Goal: Find specific page/section: Find specific page/section

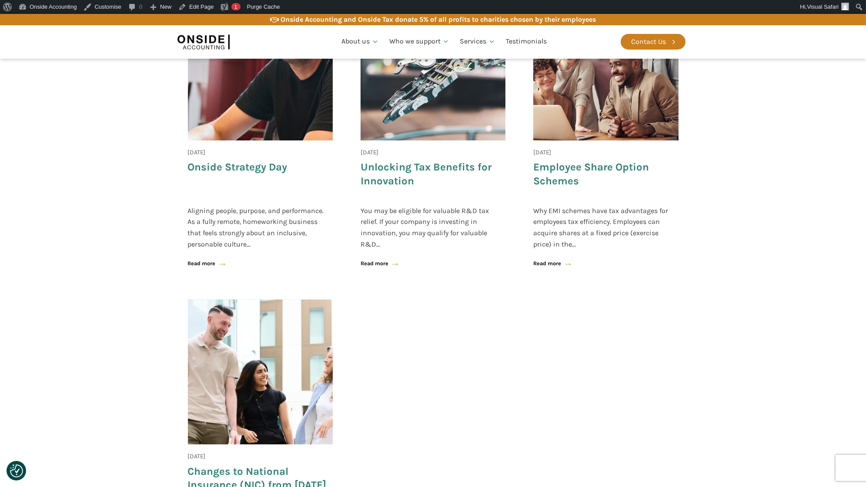
scroll to position [570, 0]
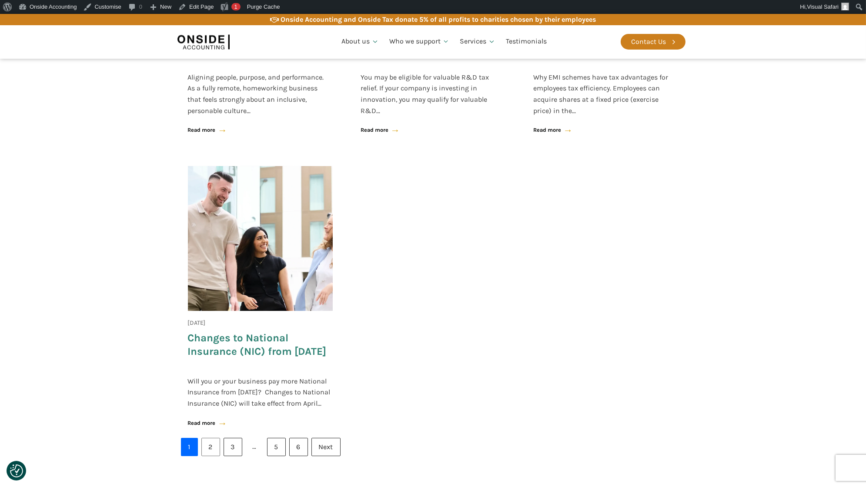
click at [206, 456] on link "2" at bounding box center [210, 447] width 19 height 18
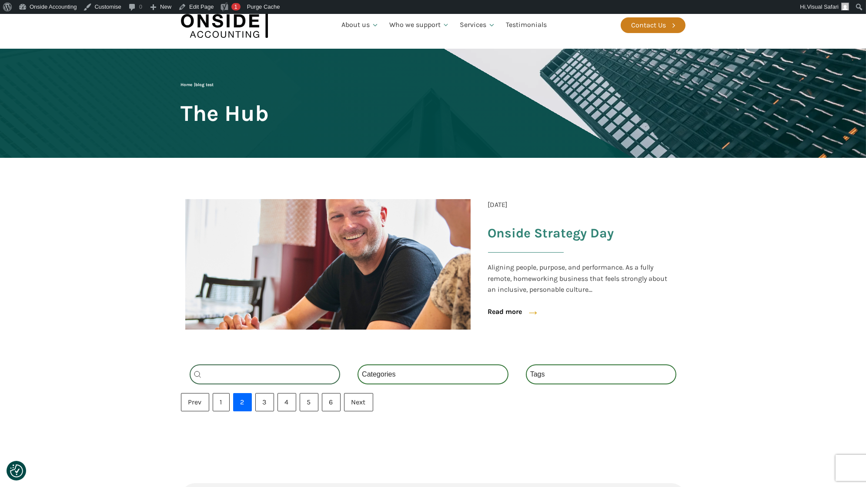
scroll to position [33, 0]
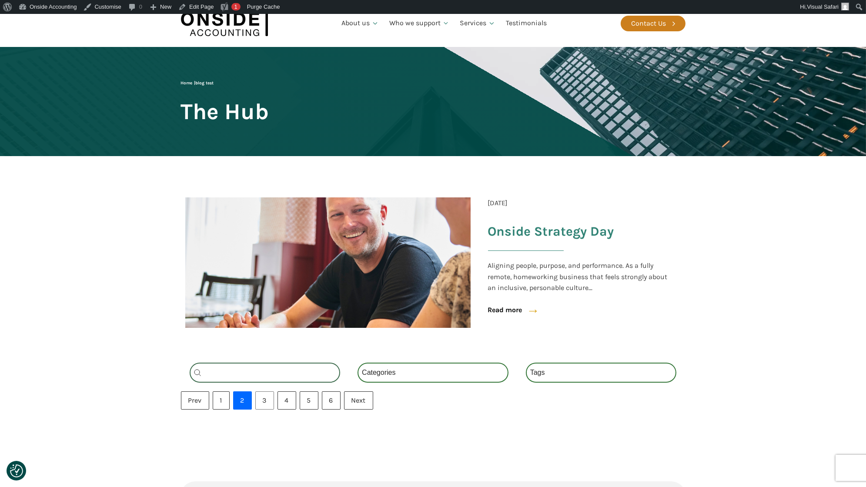
click at [264, 397] on link "3" at bounding box center [264, 400] width 19 height 18
click at [225, 401] on link "1" at bounding box center [221, 400] width 17 height 18
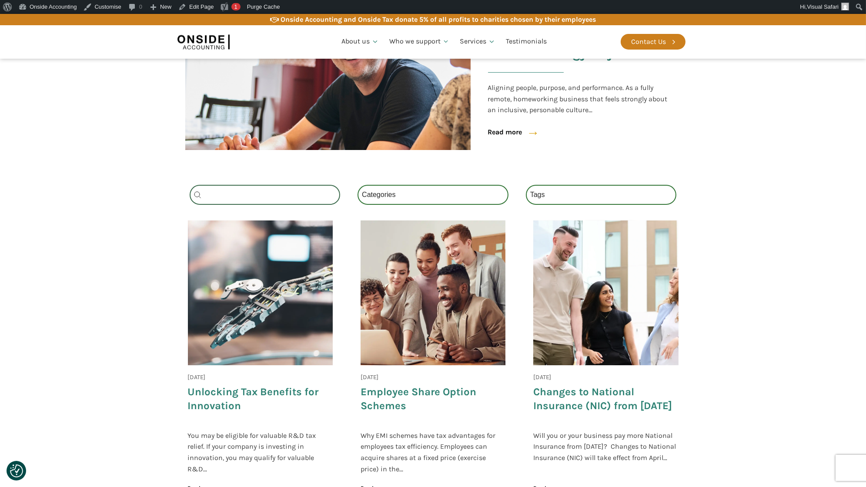
scroll to position [212, 0]
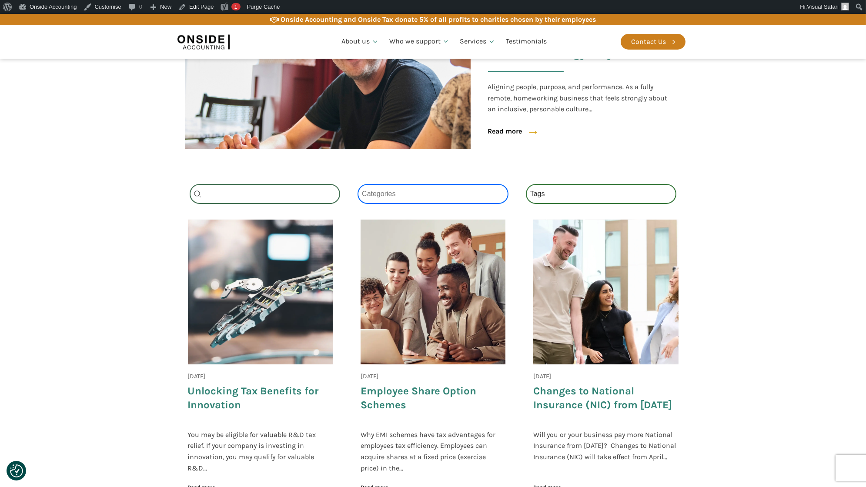
click at [417, 200] on select "Categories All (4) News (2) Blog (1) Fact Sheets (1)" at bounding box center [432, 194] width 151 height 20
click at [357, 184] on select "Categories All (4) News (2) Blog (1) Fact Sheets (1)" at bounding box center [432, 194] width 151 height 20
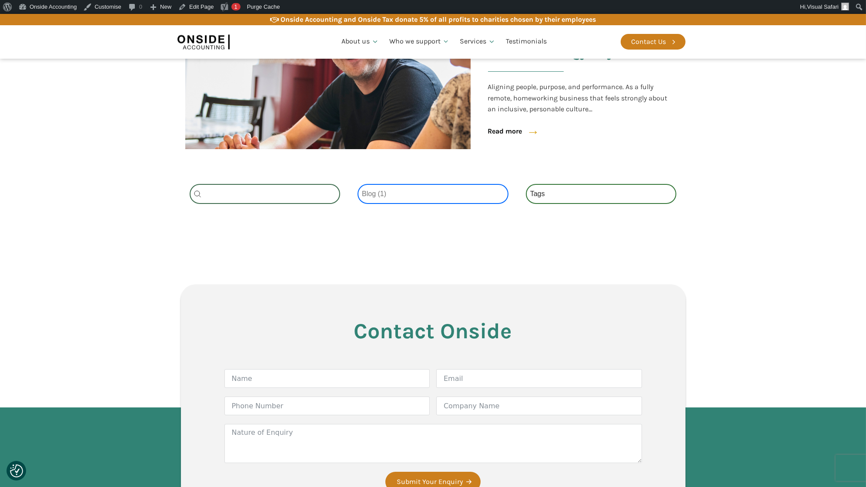
click at [412, 198] on select "Categories All (4) News (2) Blog (1) Fact Sheets (1)" at bounding box center [432, 194] width 151 height 20
click at [357, 184] on select "Categories All (4) News (2) Blog (1) Fact Sheets (1)" at bounding box center [432, 194] width 151 height 20
click at [408, 194] on select "Categories All (4) News (2) Blog (1) Fact Sheets (1)" at bounding box center [432, 194] width 151 height 20
select select "all"
click at [357, 184] on select "Categories All (4) News (2) Blog (1) Fact Sheets (1)" at bounding box center [432, 194] width 151 height 20
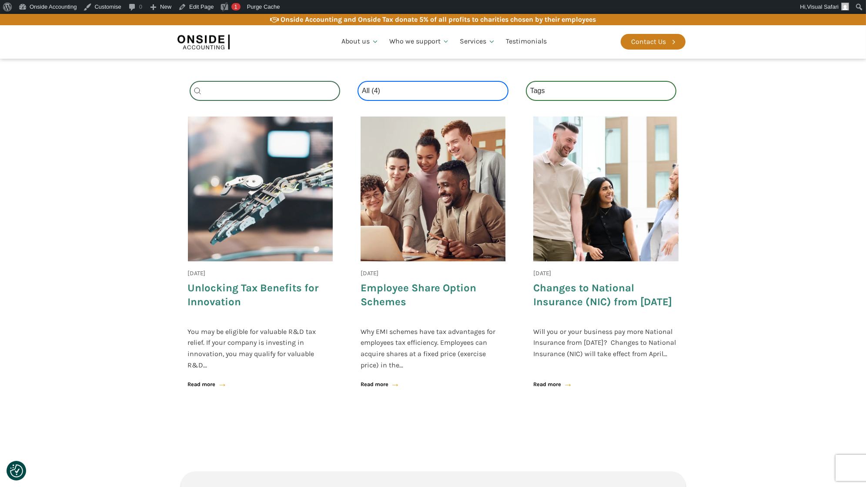
scroll to position [200, 0]
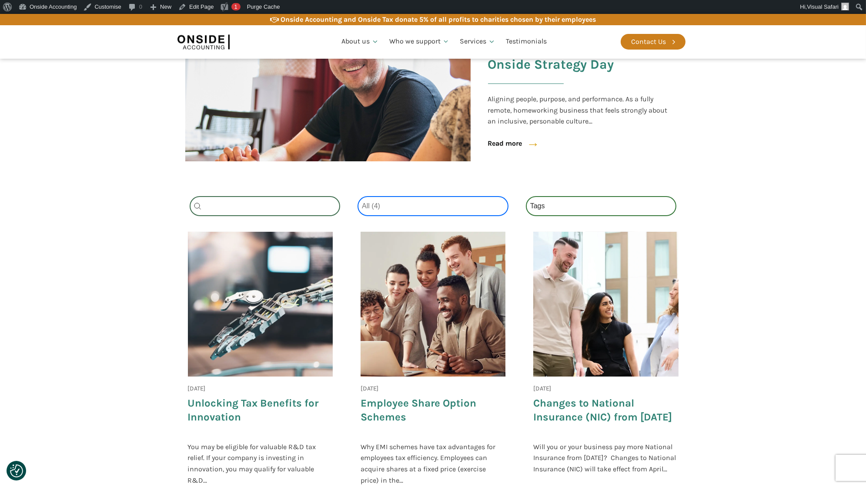
click at [419, 204] on select "Categories All (4) News (2) Blog (1) Fact Sheets (1)" at bounding box center [432, 206] width 151 height 20
click at [357, 196] on select "Categories All (4) News (2) Blog (1) Fact Sheets (1)" at bounding box center [432, 206] width 151 height 20
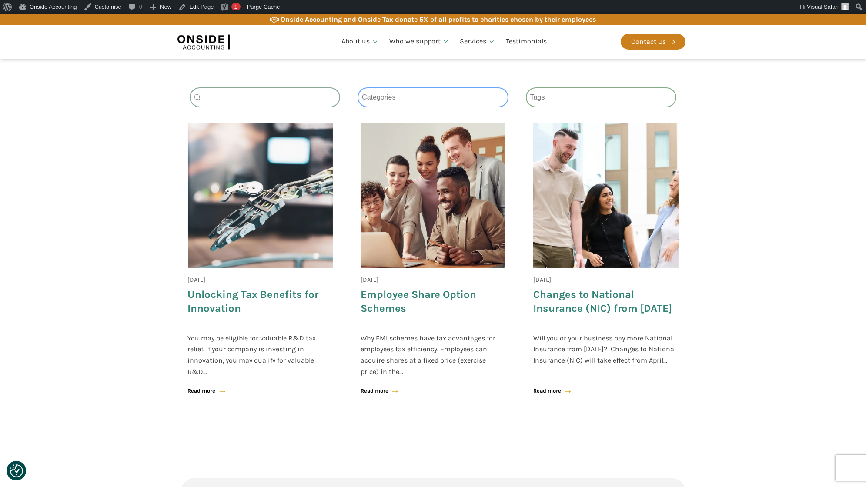
scroll to position [391, 0]
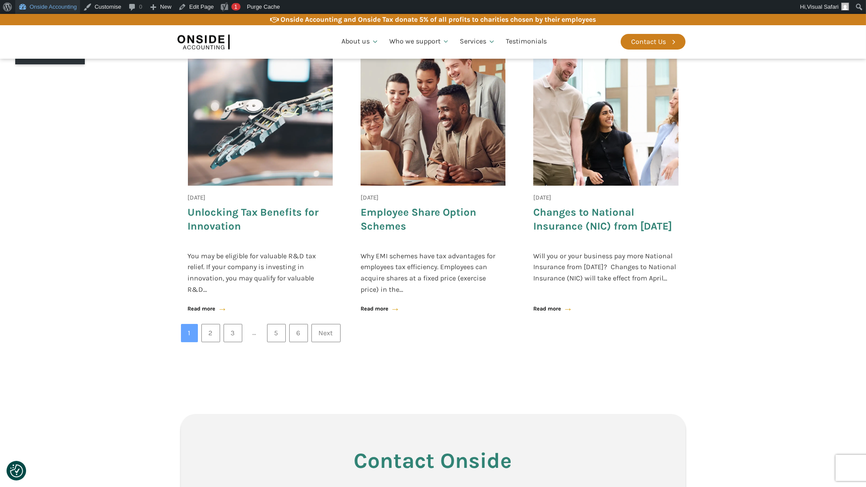
select select "all"
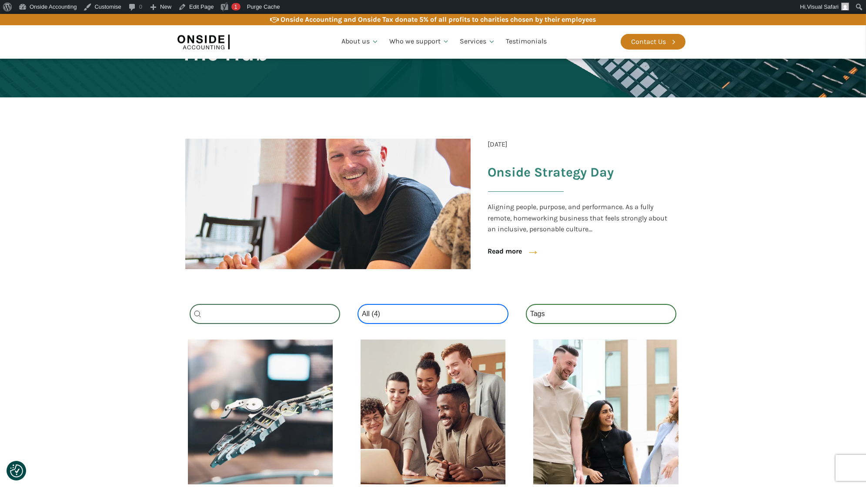
scroll to position [16, 0]
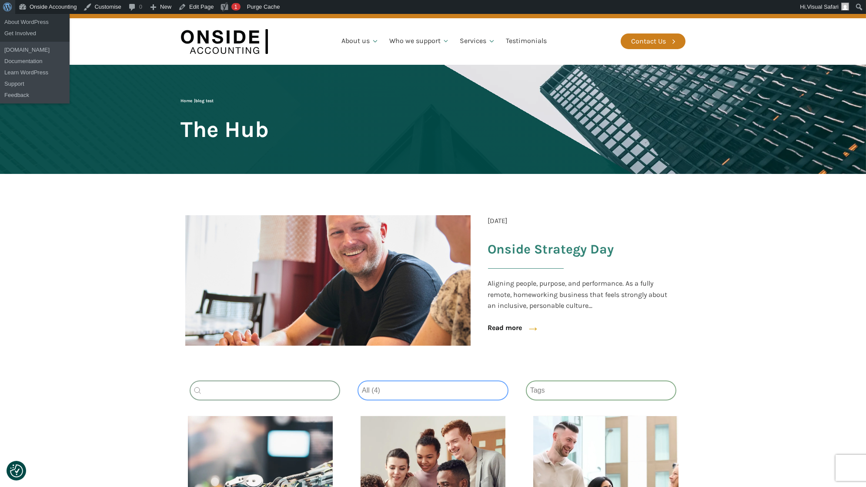
select select
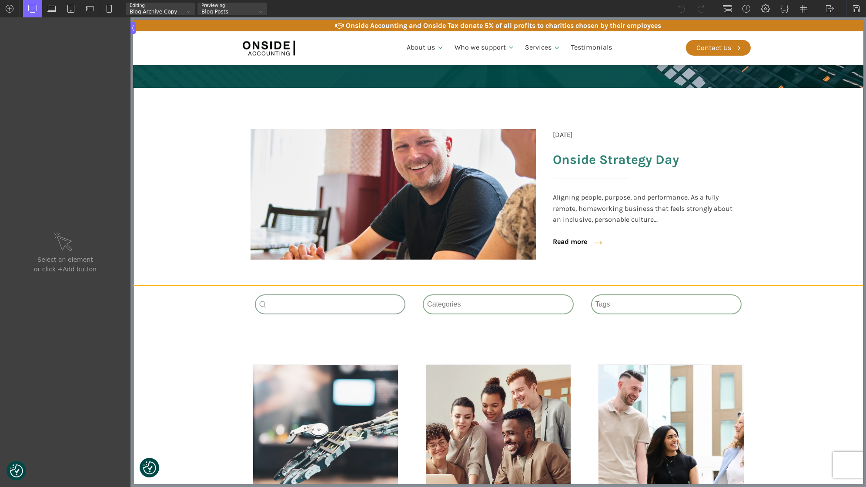
scroll to position [212, 0]
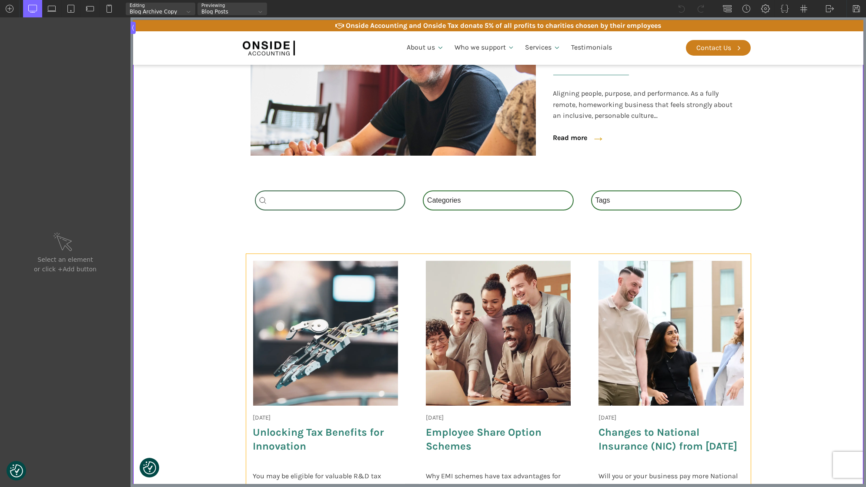
click at [411, 286] on div "18 June 2025 Onside Strategy Day Aligning people, purpose, and performance. As …" at bounding box center [498, 401] width 504 height 294
type input "_posts_grid-5-321"
type input "wpgb-content-1"
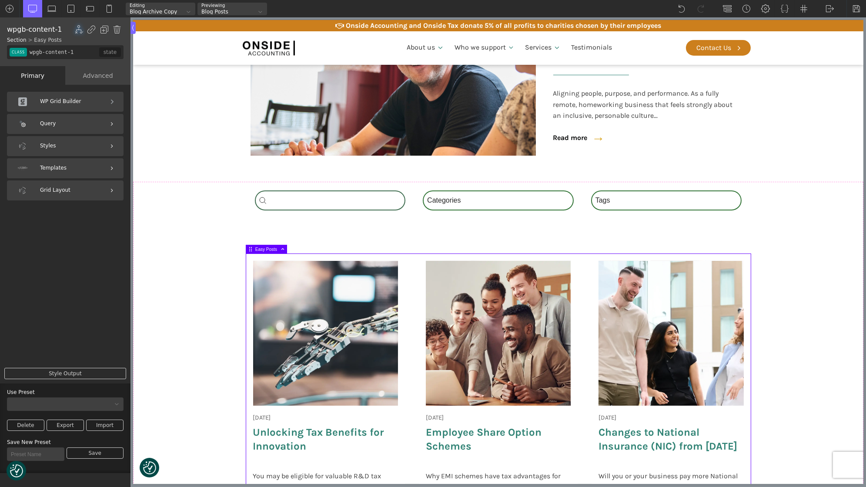
click at [66, 122] on div "Query" at bounding box center [65, 124] width 117 height 20
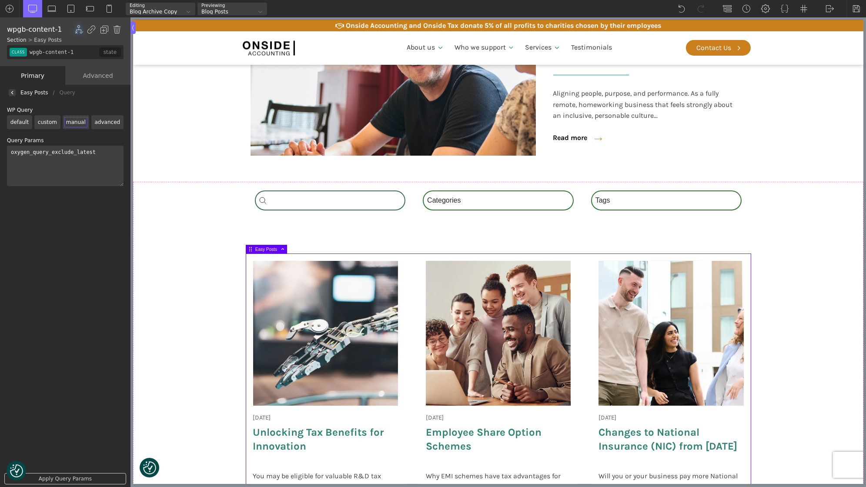
click at [107, 126] on label "advanced" at bounding box center [107, 122] width 32 height 14
click at [0, 0] on input "advanced" at bounding box center [0, 0] width 0 height 0
click at [46, 170] on link "Edit Query" at bounding box center [35, 173] width 56 height 11
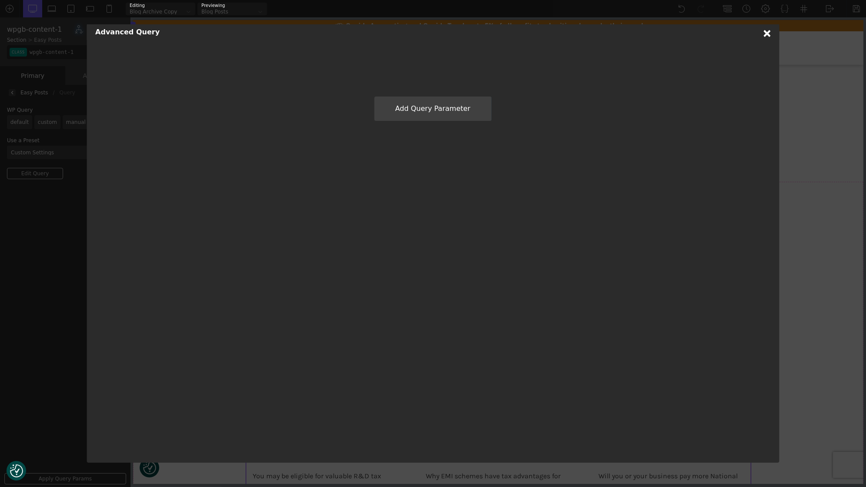
click at [766, 36] on icon at bounding box center [767, 33] width 7 height 7
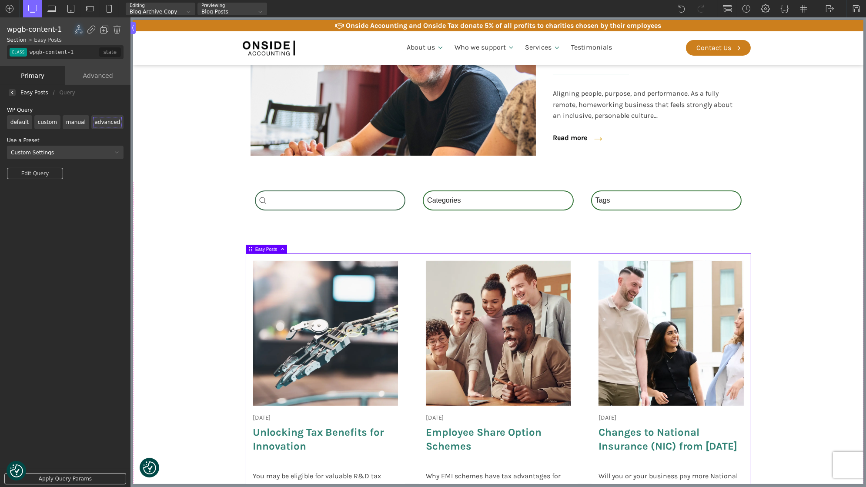
click at [14, 91] on div at bounding box center [12, 92] width 7 height 7
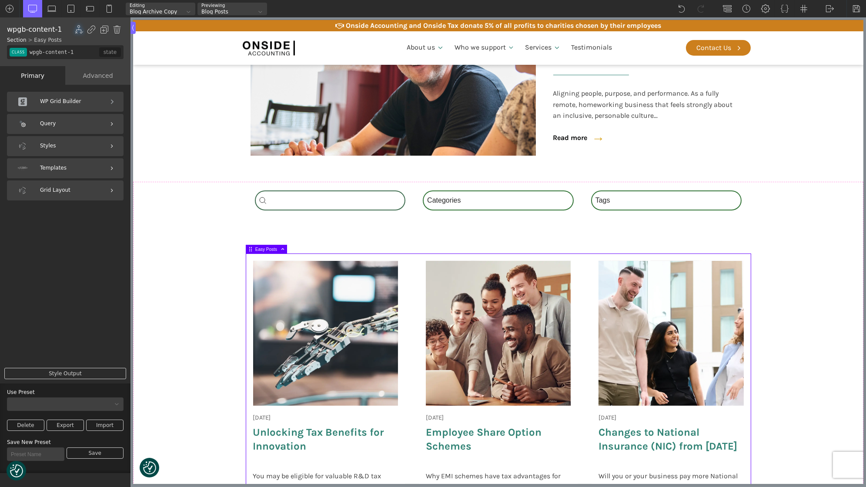
click at [81, 103] on div "WP Grid Builder" at bounding box center [65, 102] width 117 height 20
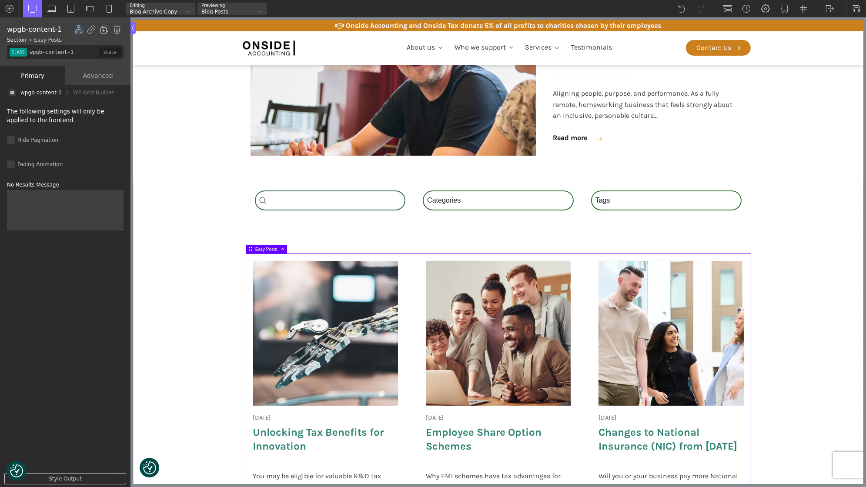
click at [31, 73] on div "Primary" at bounding box center [32, 75] width 65 height 19
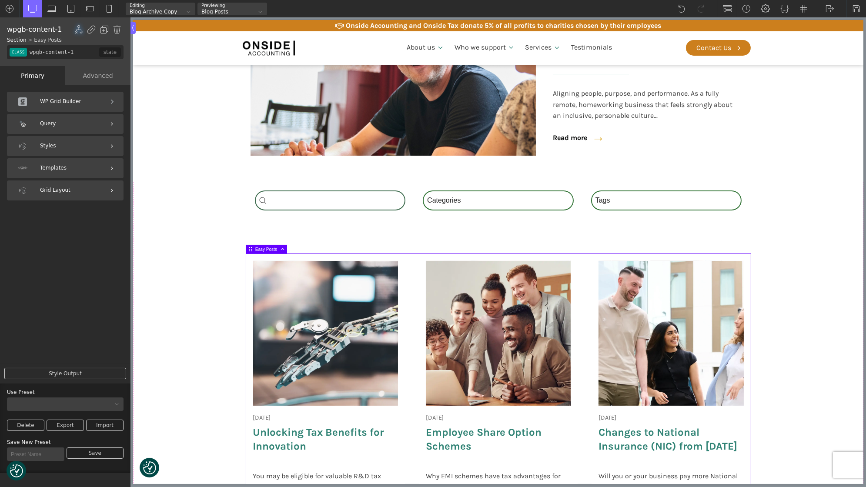
click at [66, 162] on div "Templates" at bounding box center [65, 168] width 117 height 20
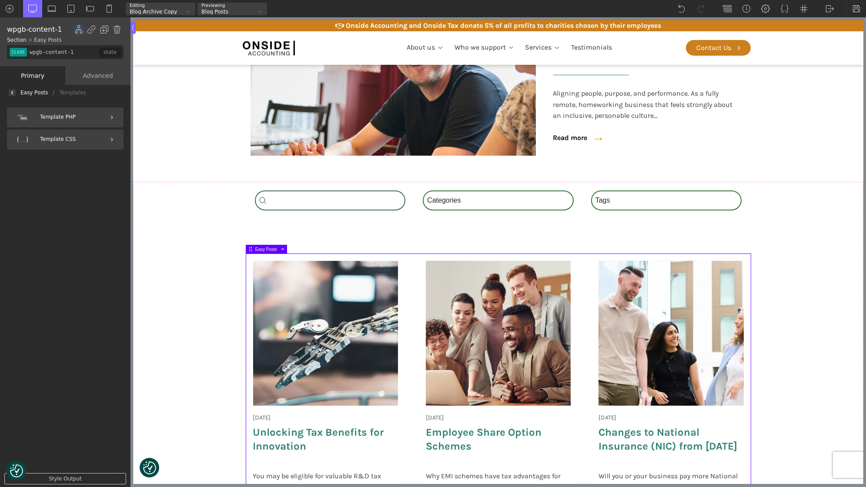
click at [27, 93] on div "Easy Posts" at bounding box center [33, 93] width 27 height 0
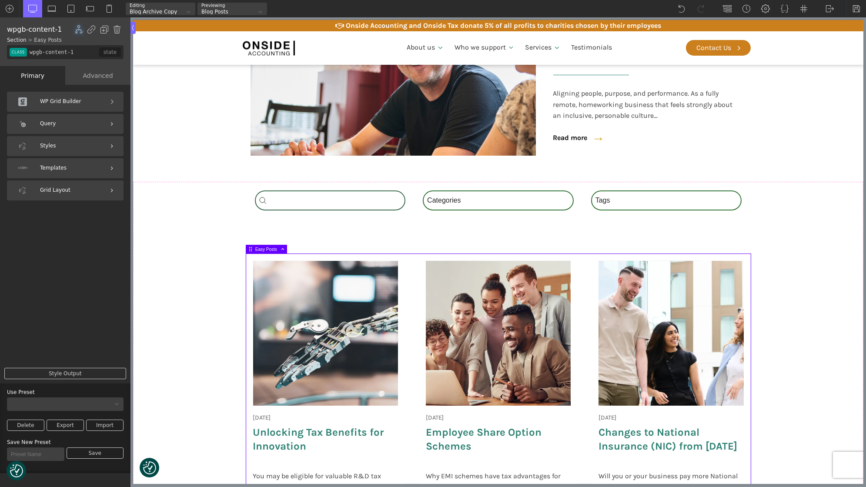
click at [67, 143] on div "Styles" at bounding box center [65, 146] width 117 height 20
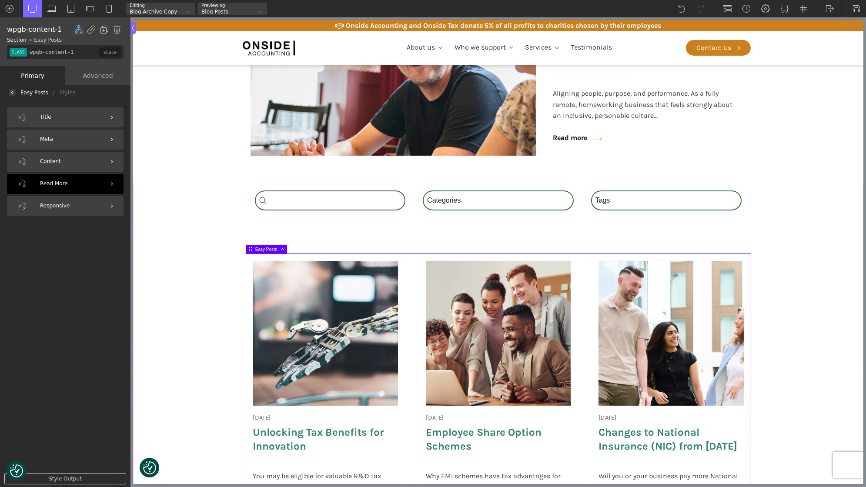
click at [84, 187] on div "Read More" at bounding box center [65, 184] width 117 height 20
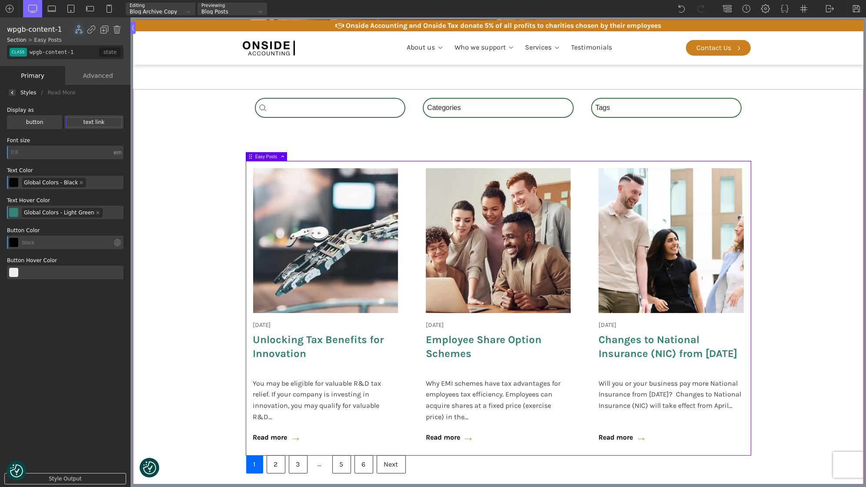
scroll to position [386, 0]
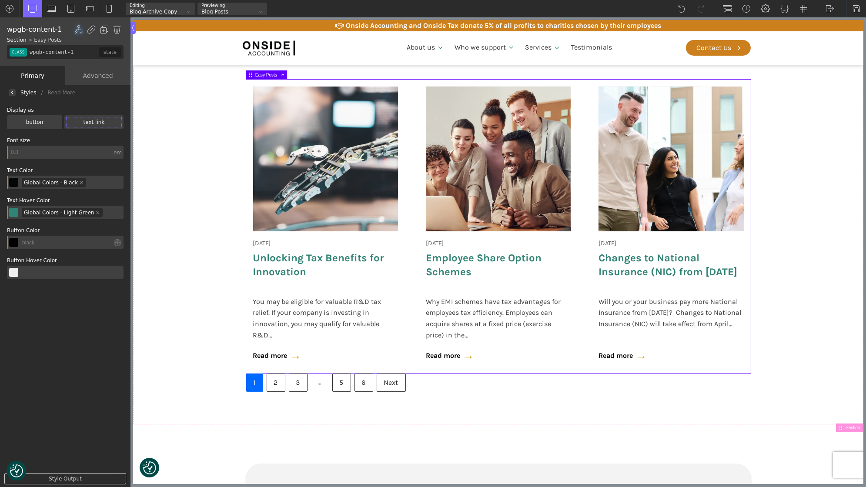
click at [14, 93] on div at bounding box center [12, 92] width 7 height 7
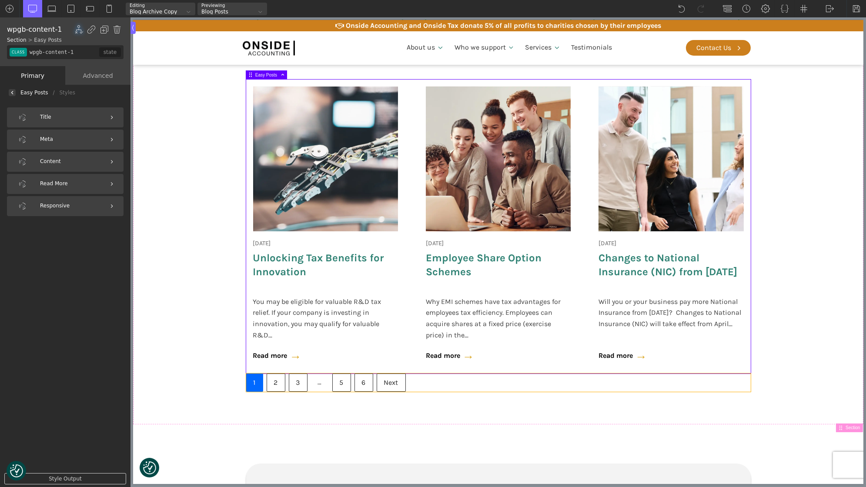
click at [444, 385] on div "1 2 3 … 5 6 Next" at bounding box center [498, 383] width 504 height 18
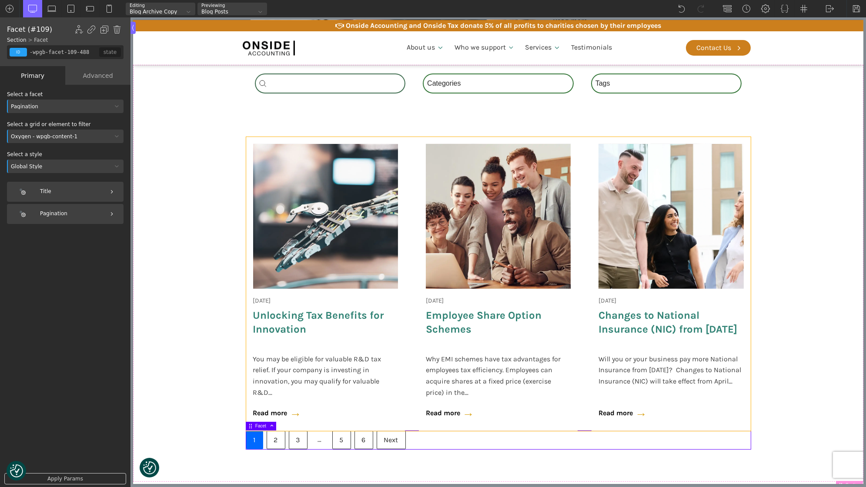
scroll to position [256, 0]
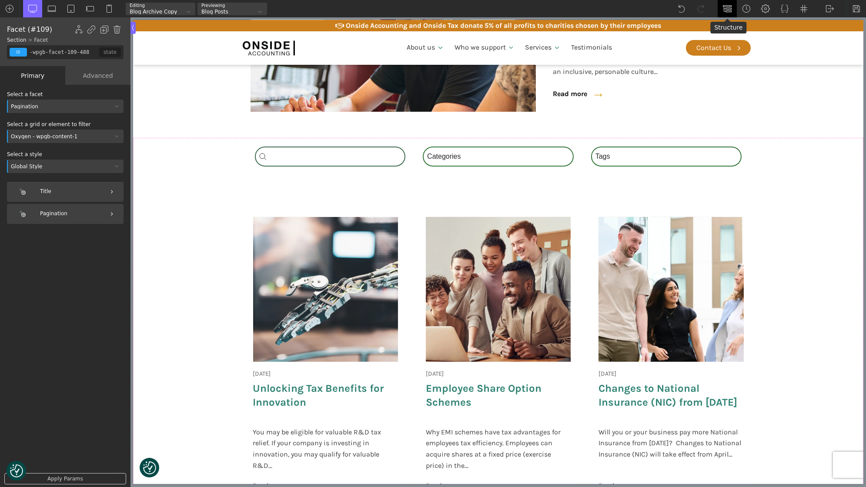
click at [731, 10] on img at bounding box center [727, 8] width 9 height 9
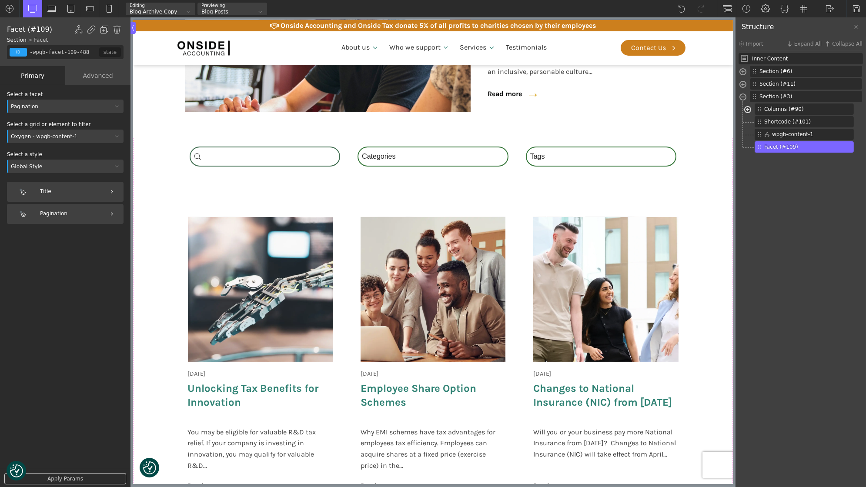
click at [747, 110] on span at bounding box center [747, 111] width 7 height 10
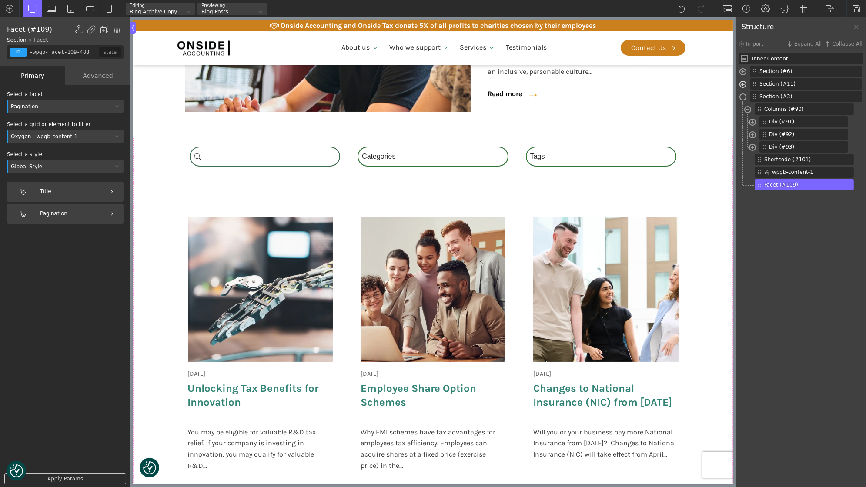
click at [743, 84] on span at bounding box center [742, 85] width 7 height 10
click at [745, 97] on span at bounding box center [747, 98] width 7 height 10
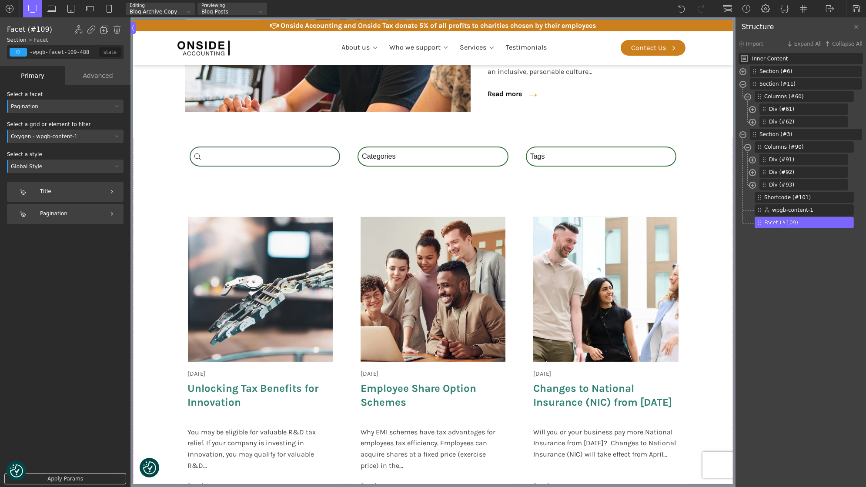
click at [751, 104] on div at bounding box center [752, 109] width 7 height 10
click at [751, 106] on span at bounding box center [752, 111] width 7 height 10
click at [748, 97] on span at bounding box center [747, 98] width 7 height 10
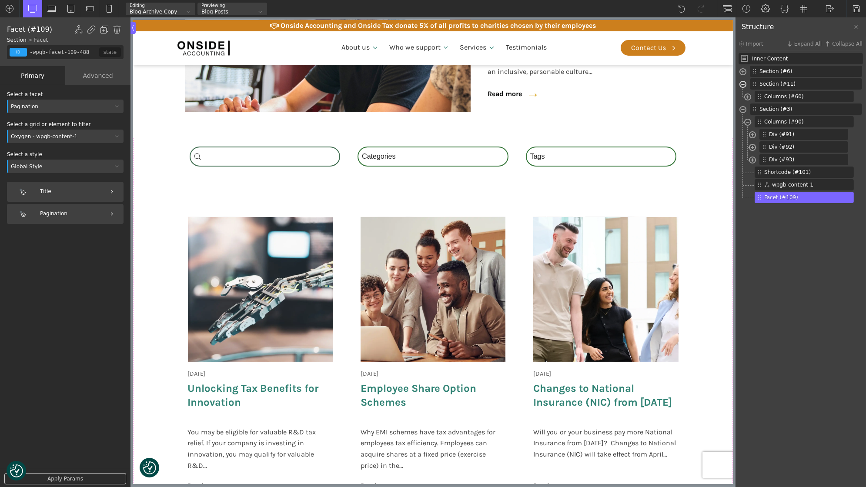
click at [743, 84] on span at bounding box center [742, 85] width 7 height 10
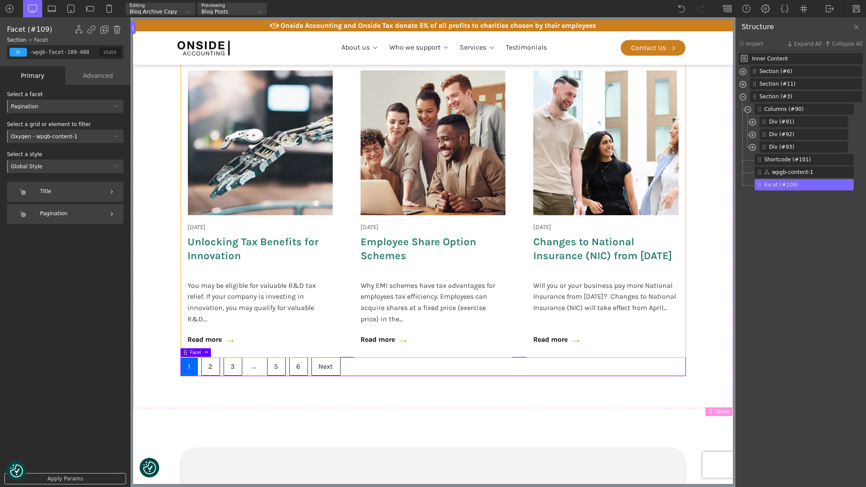
scroll to position [401, 0]
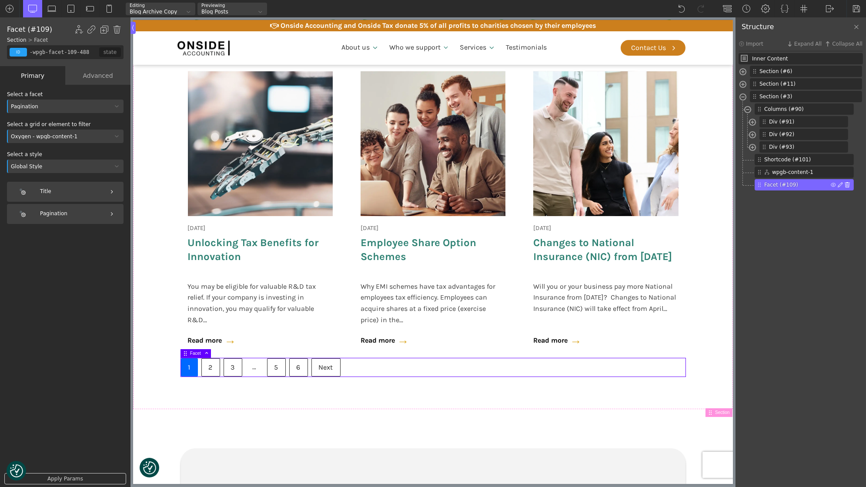
click at [848, 184] on img at bounding box center [847, 184] width 5 height 5
type input "section-3-321"
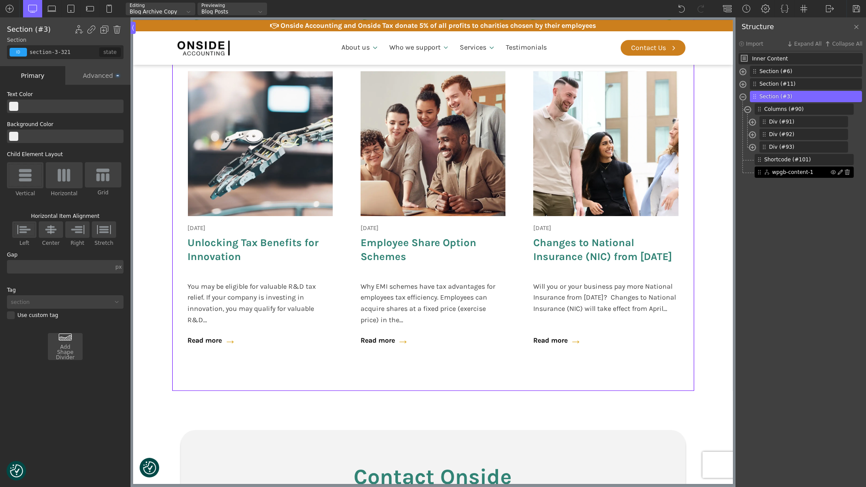
click at [805, 169] on span "wpgb-content-1" at bounding box center [801, 172] width 59 height 8
type input "wpgb-content-1"
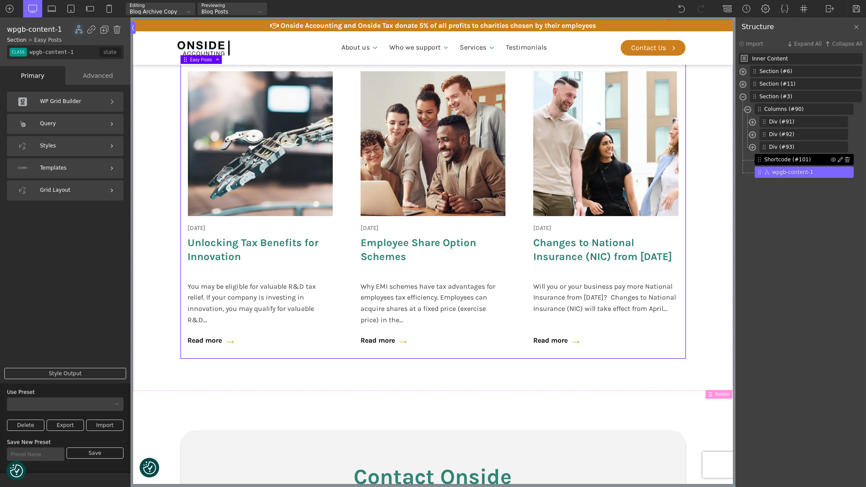
click at [794, 155] on div "Shortcode (#101)" at bounding box center [803, 159] width 99 height 11
type input "shortcode-101-488"
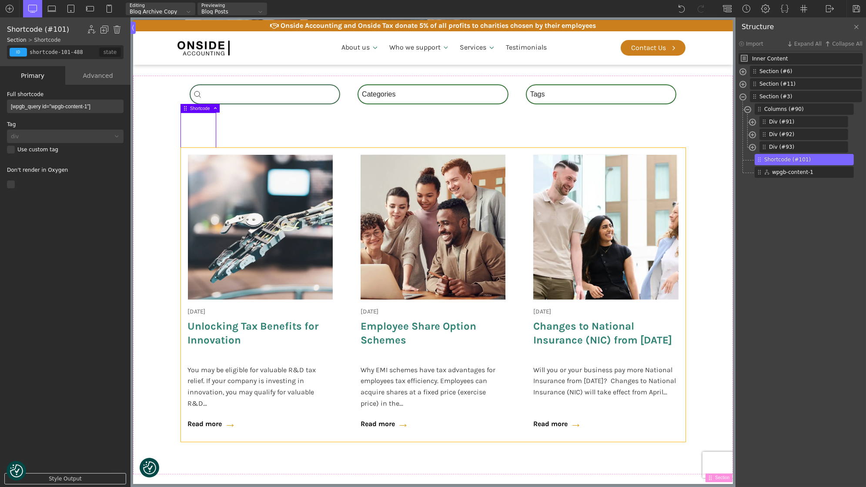
scroll to position [264, 0]
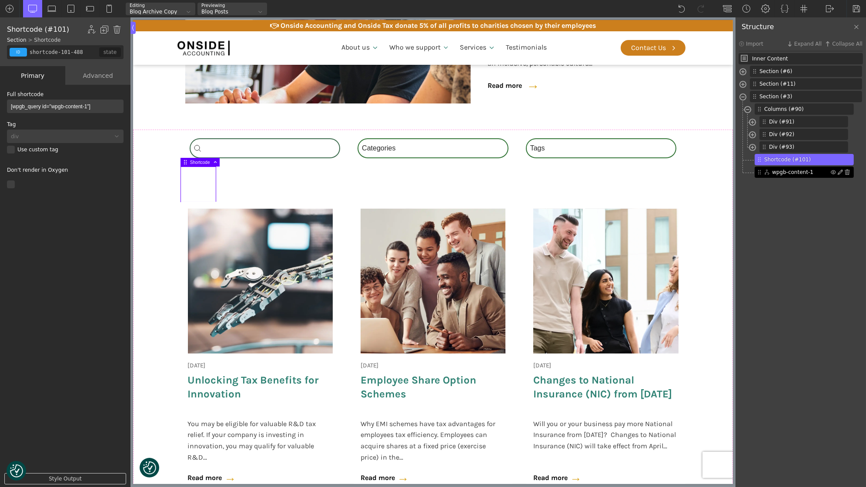
type input "wpgb-content-1"
click at [798, 171] on span "wpgb-content-1" at bounding box center [801, 172] width 59 height 8
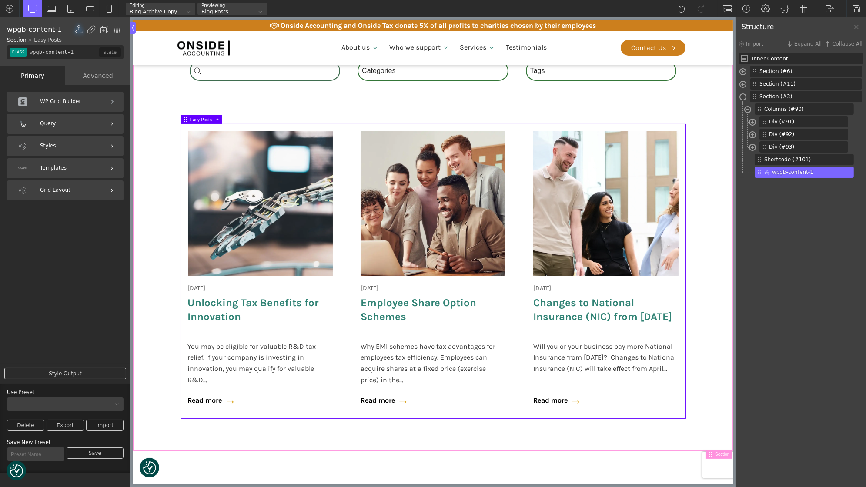
scroll to position [343, 0]
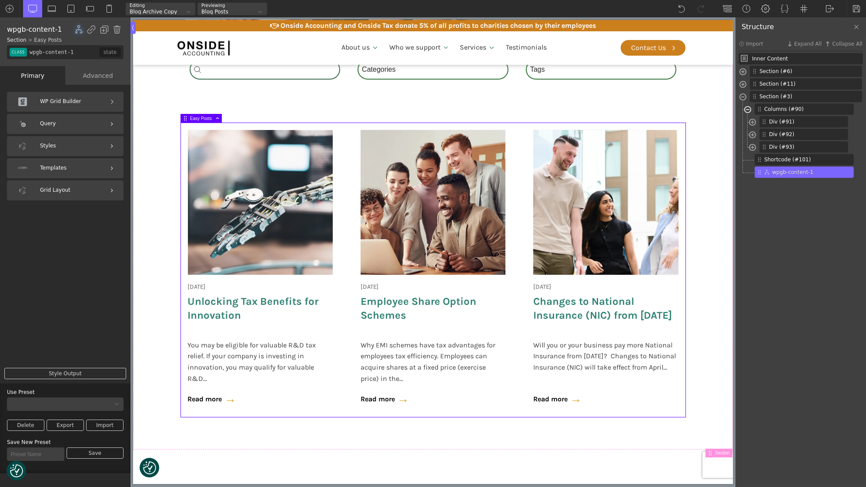
click at [748, 109] on span at bounding box center [747, 111] width 7 height 10
click at [745, 96] on span at bounding box center [742, 98] width 7 height 10
click at [748, 109] on span at bounding box center [747, 111] width 7 height 10
click at [750, 131] on span at bounding box center [752, 136] width 7 height 10
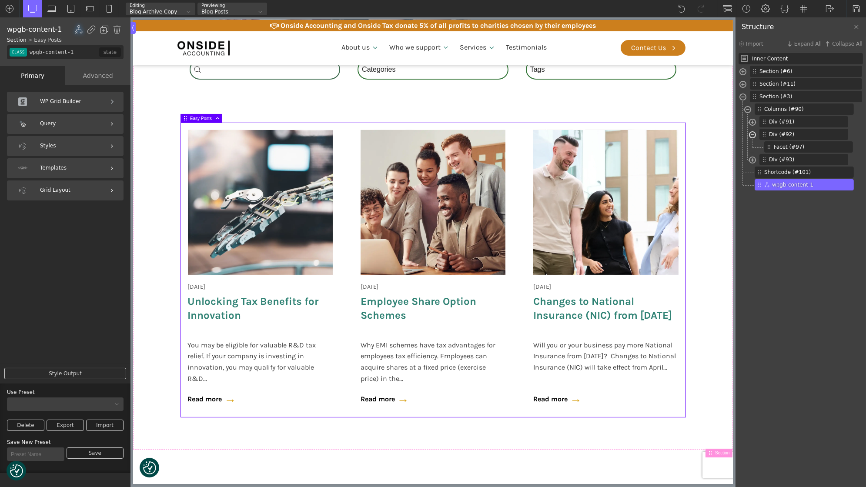
click at [750, 131] on span at bounding box center [752, 136] width 7 height 10
click at [755, 133] on span at bounding box center [752, 136] width 7 height 10
click at [751, 135] on span at bounding box center [752, 136] width 7 height 10
click at [836, 134] on img at bounding box center [834, 134] width 5 height 5
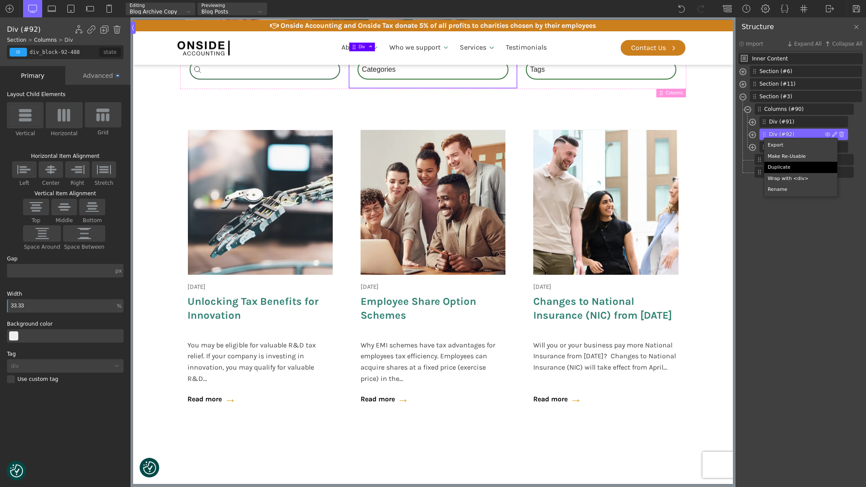
click at [806, 168] on div "Duplicate" at bounding box center [800, 167] width 73 height 11
type input "div_block-92-488"
type input "25.00"
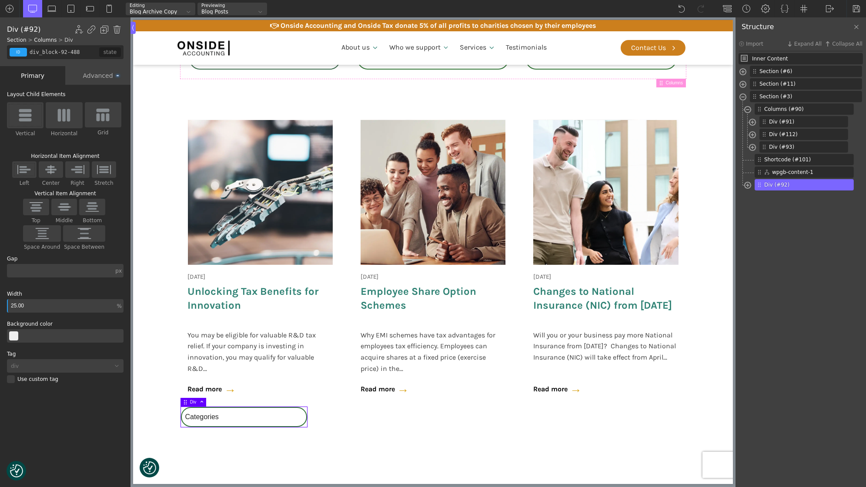
scroll to position [392, 0]
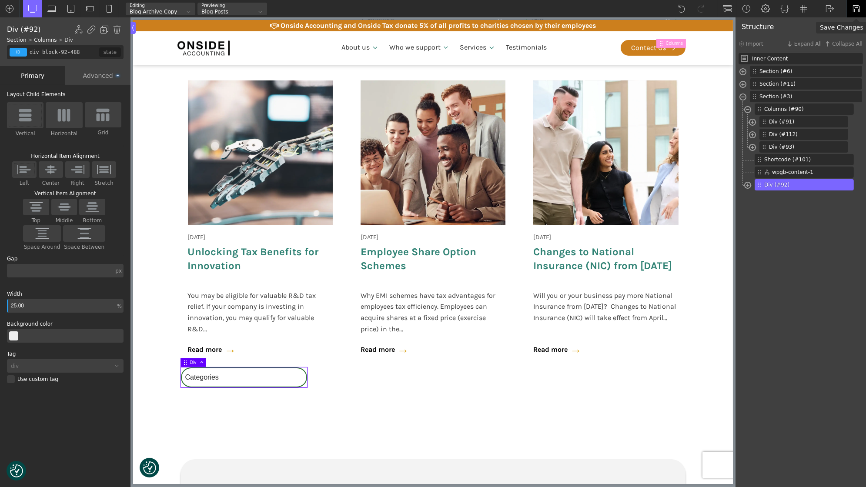
click at [851, 7] on div at bounding box center [856, 8] width 20 height 17
click at [824, 6] on div "WP Admin Frontend Frontend" at bounding box center [829, 8] width 19 height 17
click at [831, 37] on link "Frontend" at bounding box center [838, 37] width 37 height 14
